Goal: Obtain resource: Obtain resource

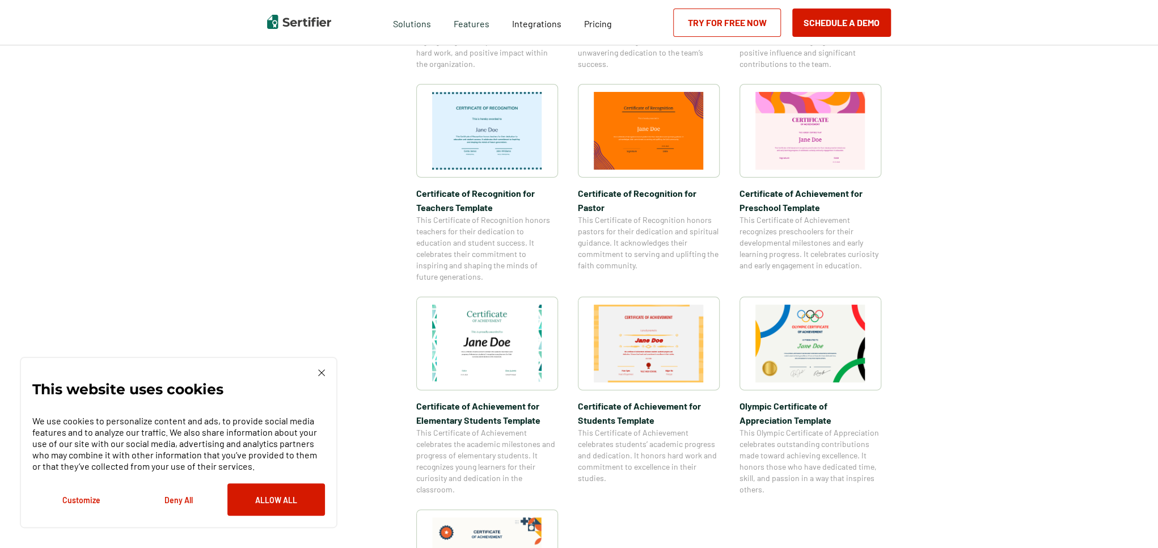
scroll to position [567, 0]
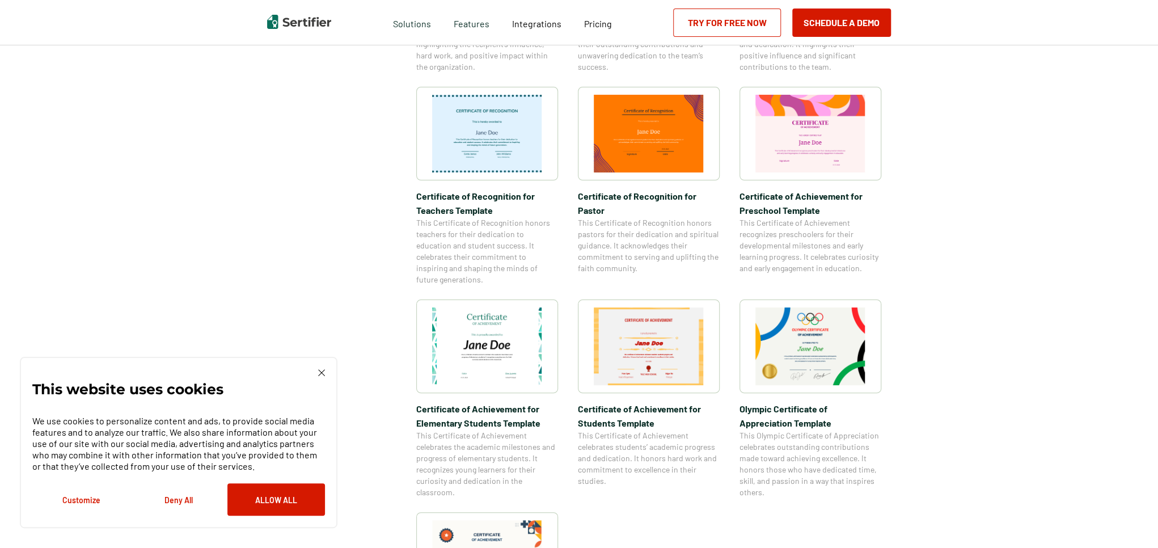
click at [488, 130] on img at bounding box center [487, 134] width 110 height 78
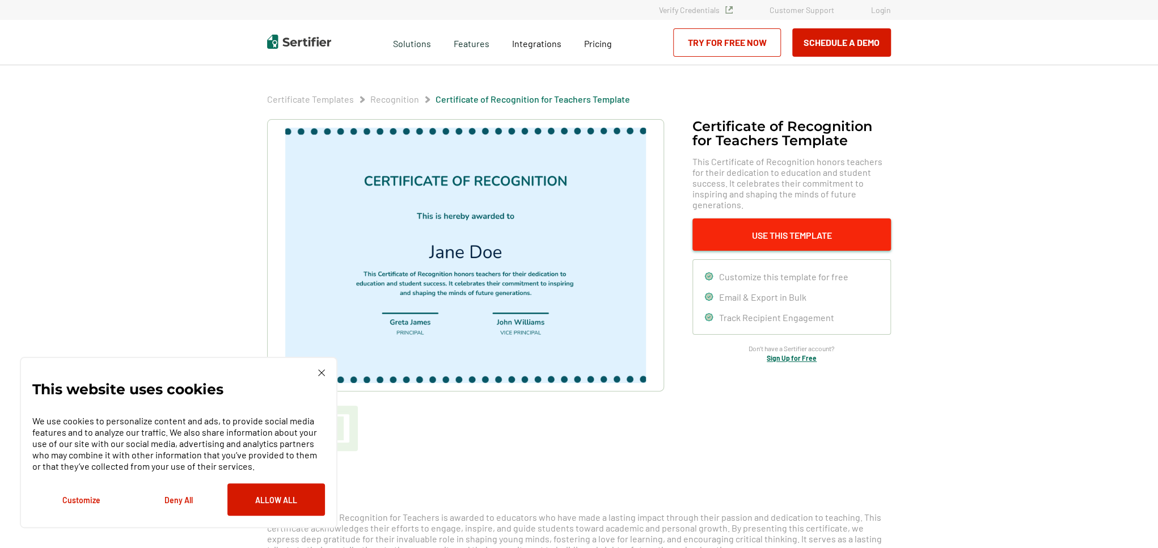
click at [785, 231] on button "Use This Template" at bounding box center [791, 234] width 198 height 32
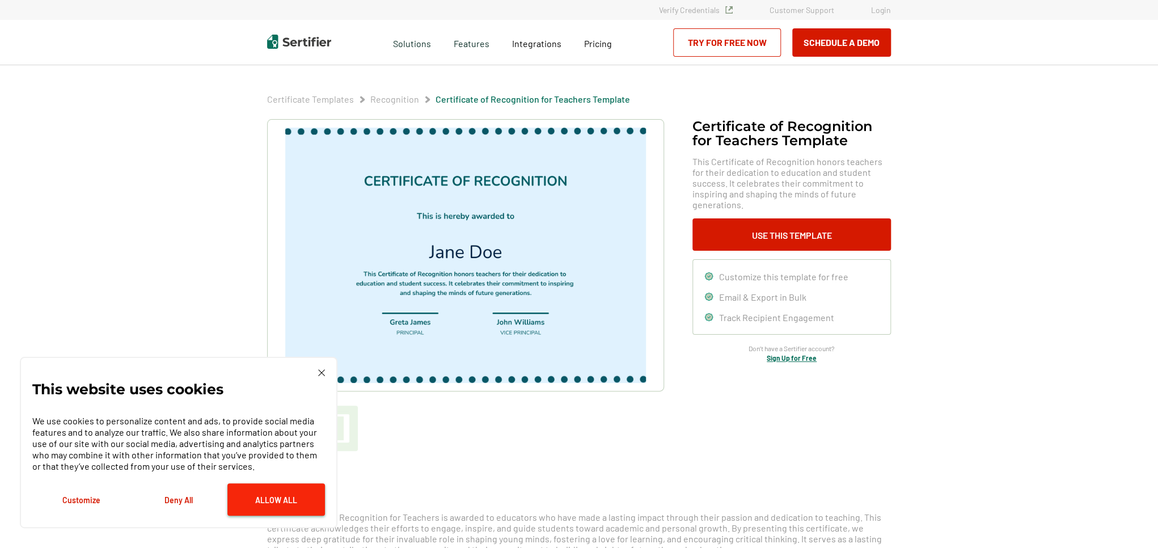
click at [280, 506] on button "Allow All" at bounding box center [276, 499] width 98 height 32
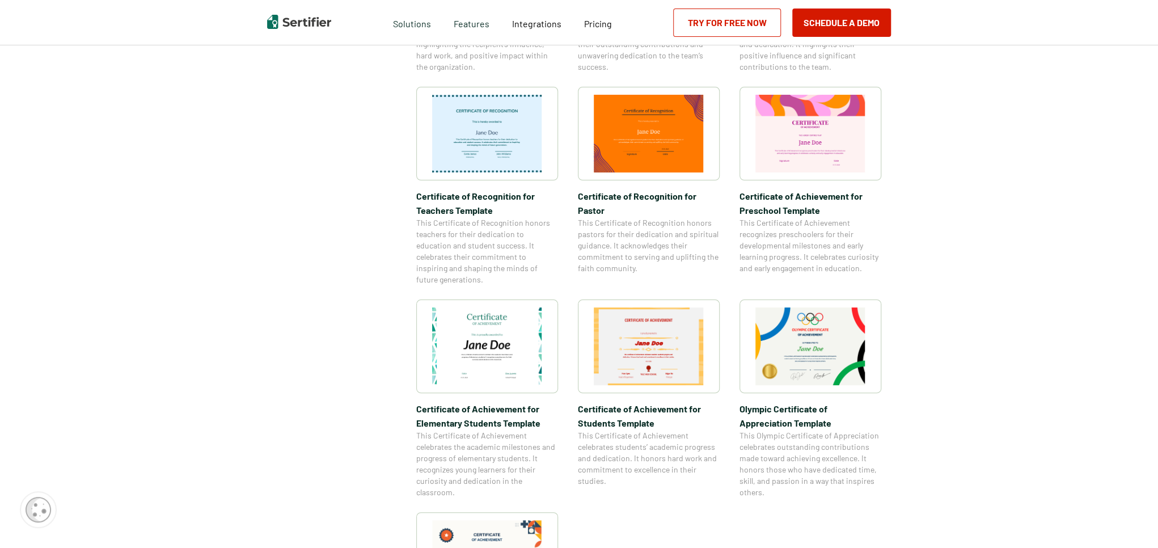
scroll to position [1357, 0]
